Goal: Find specific page/section: Find specific page/section

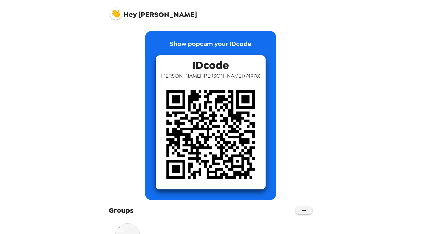
click at [116, 18] on img at bounding box center [116, 14] width 12 height 12
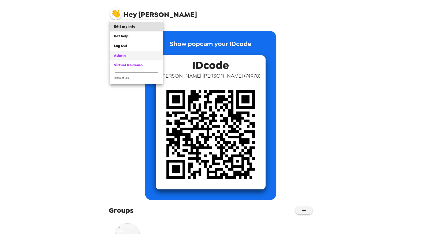
click at [122, 56] on span "Admin" at bounding box center [120, 55] width 12 height 5
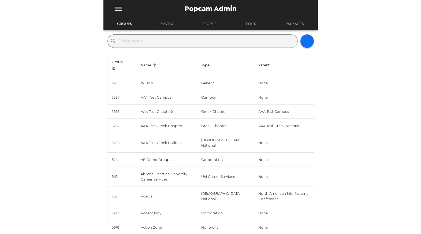
click at [120, 7] on icon "menu" at bounding box center [118, 9] width 6 height 4
